Goal: Task Accomplishment & Management: Manage account settings

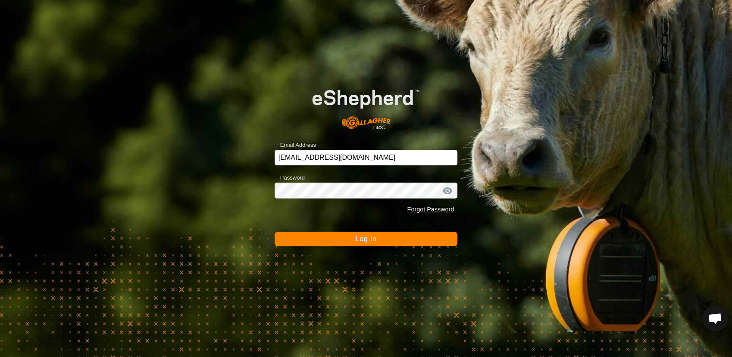
click at [367, 241] on span "Log In" at bounding box center [365, 238] width 21 height 7
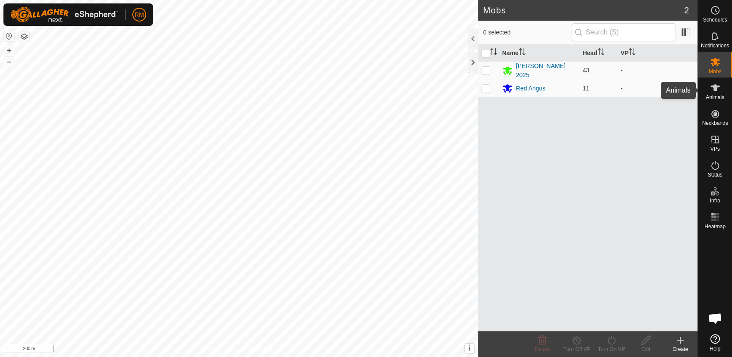
click at [708, 87] on es-animals-svg-icon at bounding box center [715, 88] width 16 height 14
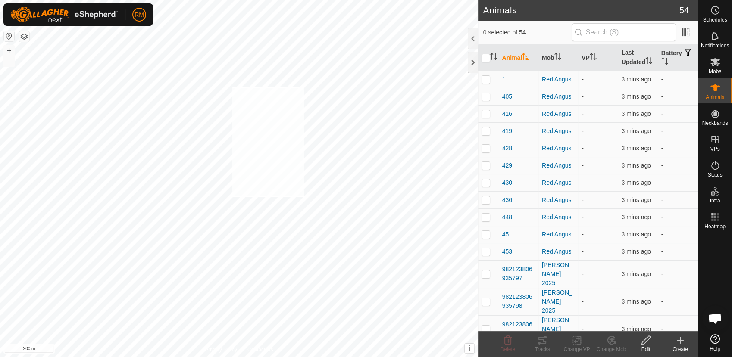
checkbox input "true"
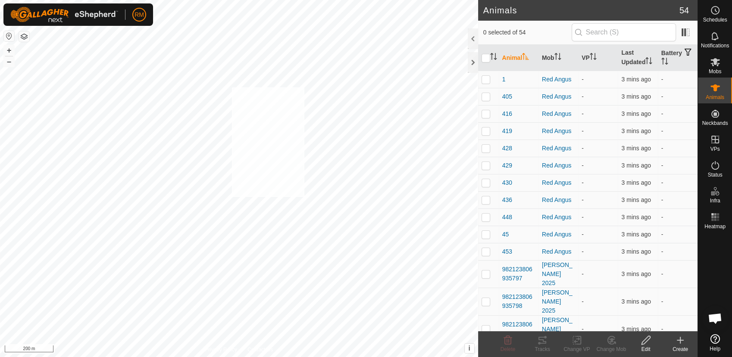
checkbox input "true"
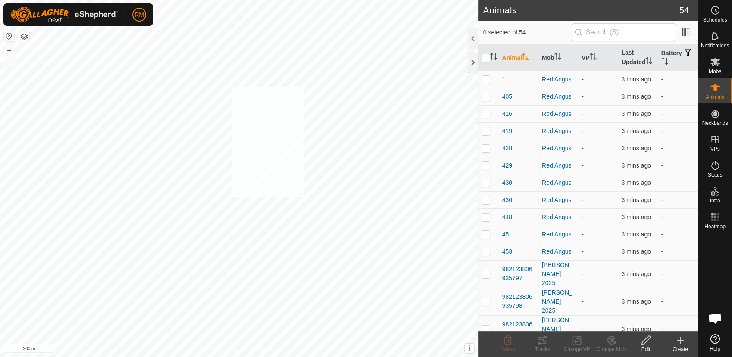
checkbox input "true"
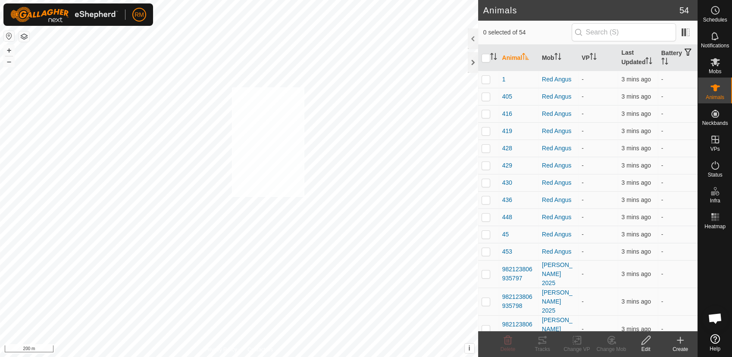
checkbox input "true"
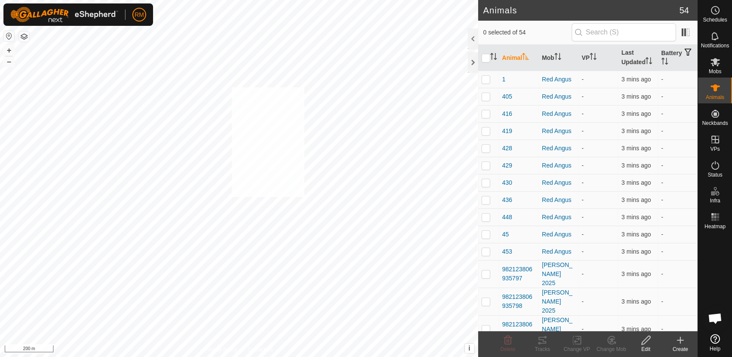
checkbox input "true"
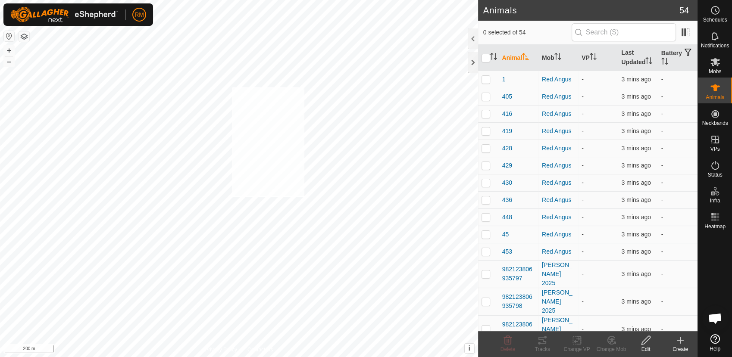
checkbox input "true"
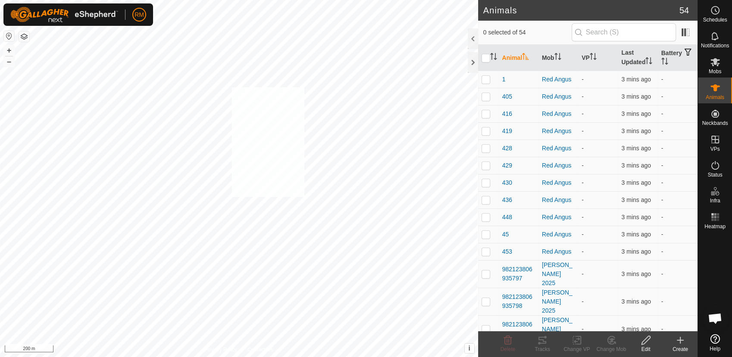
checkbox input "true"
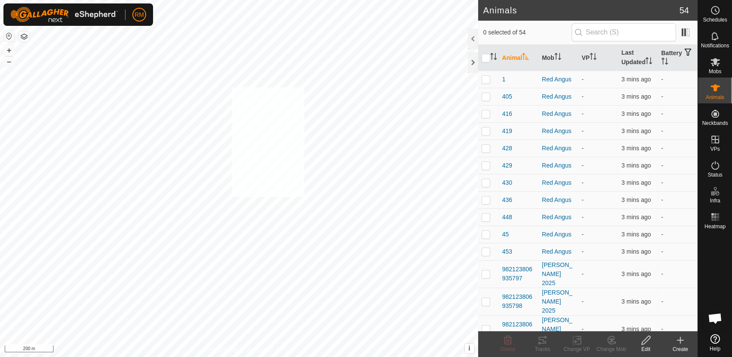
checkbox input "true"
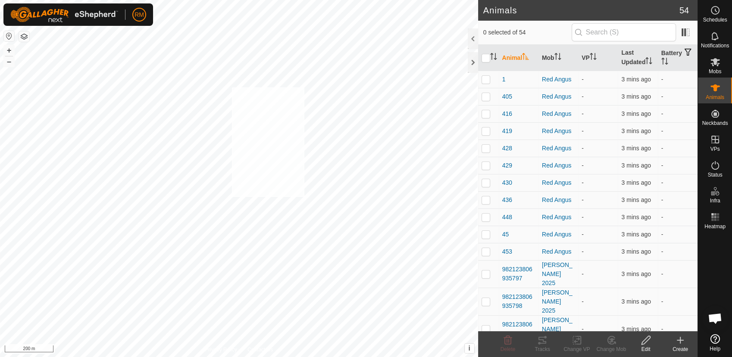
checkbox input "true"
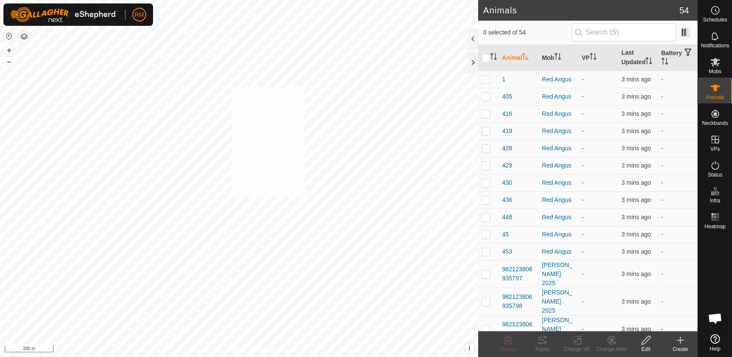
checkbox input "true"
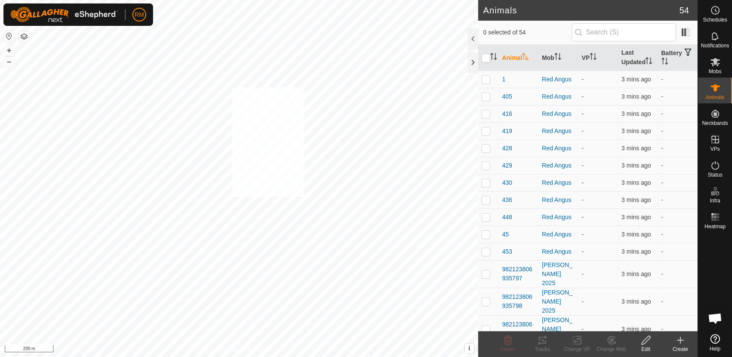
checkbox input "true"
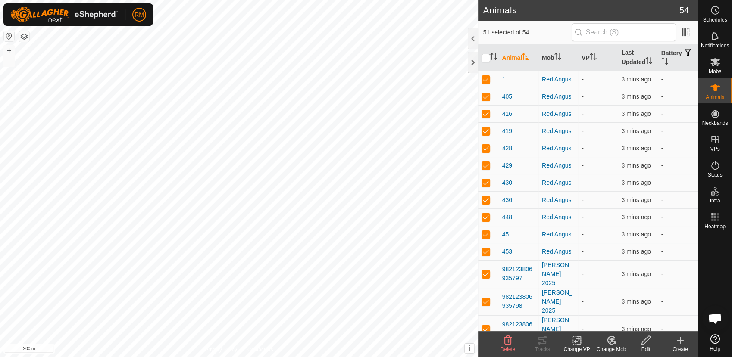
click at [485, 56] on input "checkbox" at bounding box center [486, 58] width 9 height 9
checkbox input "true"
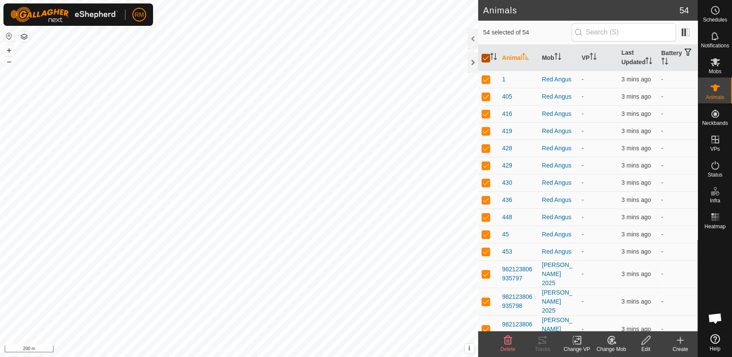
click at [485, 56] on input "checkbox" at bounding box center [486, 58] width 9 height 9
checkbox input "false"
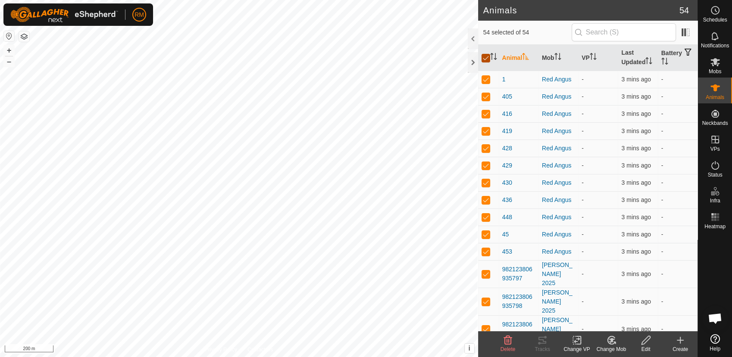
checkbox input "false"
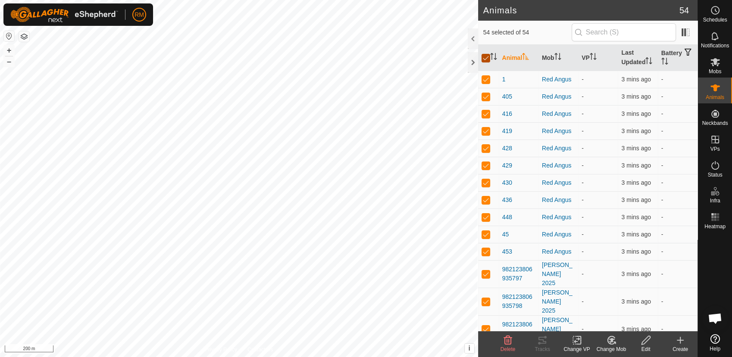
checkbox input "false"
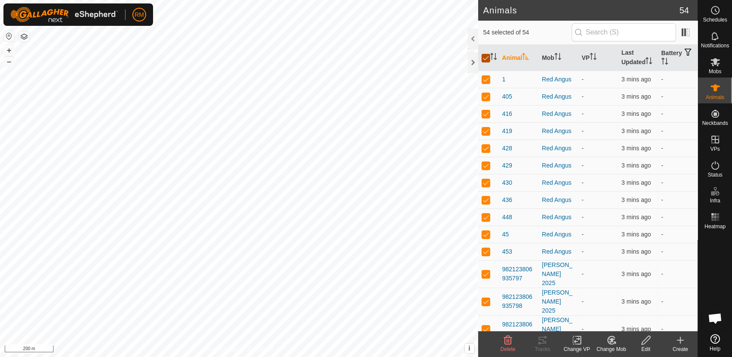
checkbox input "false"
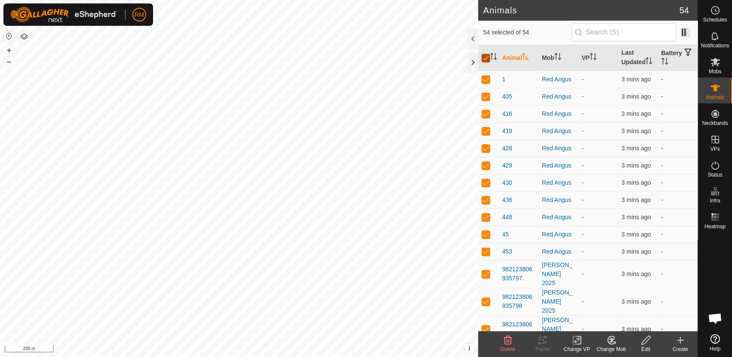
checkbox input "false"
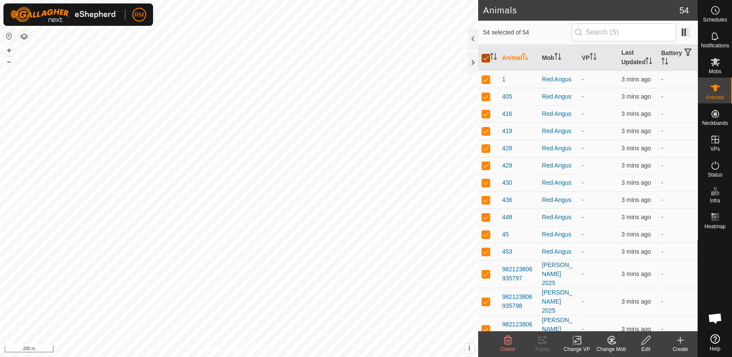
checkbox input "false"
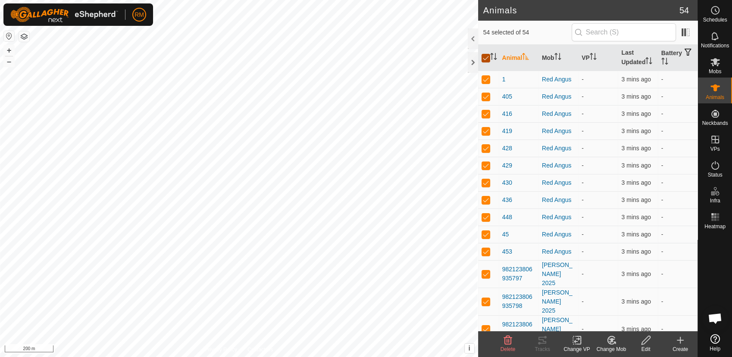
checkbox input "false"
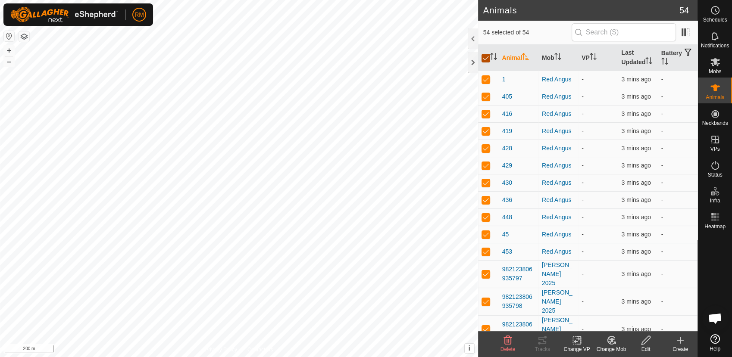
checkbox input "false"
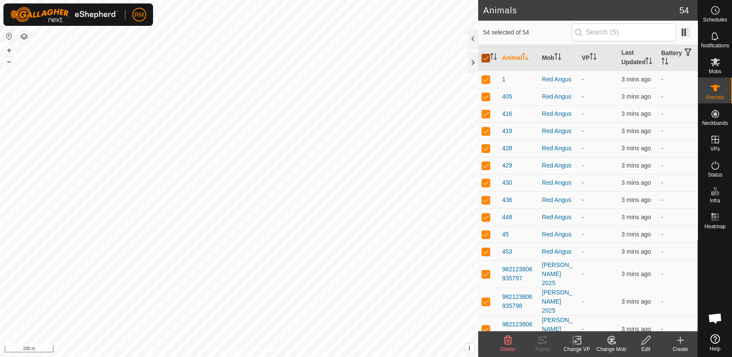
checkbox input "false"
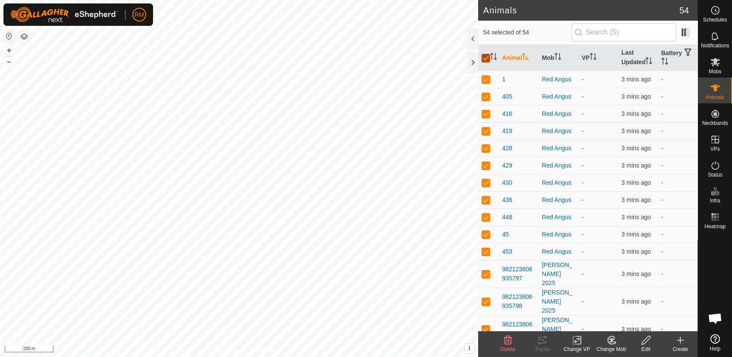
checkbox input "false"
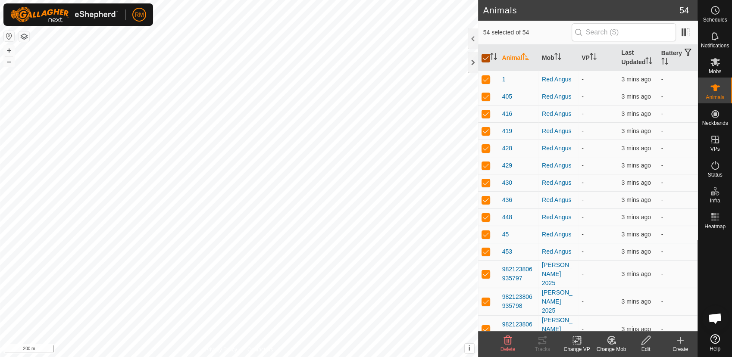
checkbox input "false"
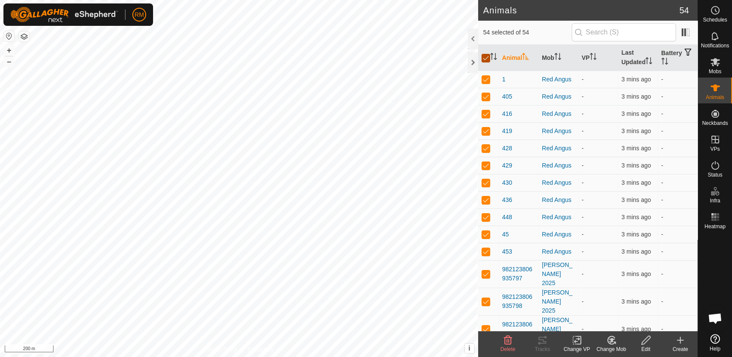
checkbox input "false"
